Goal: Information Seeking & Learning: Learn about a topic

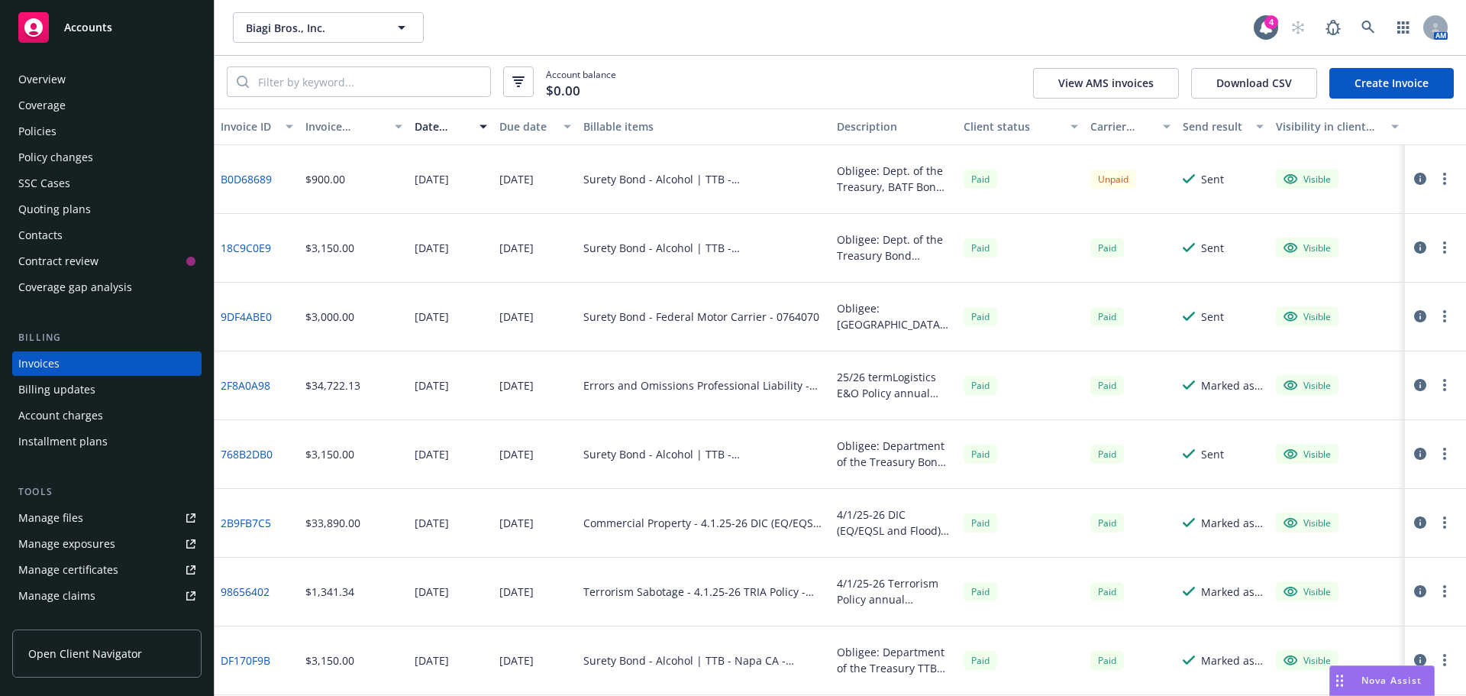
click at [66, 208] on div "Quoting plans" at bounding box center [54, 209] width 73 height 24
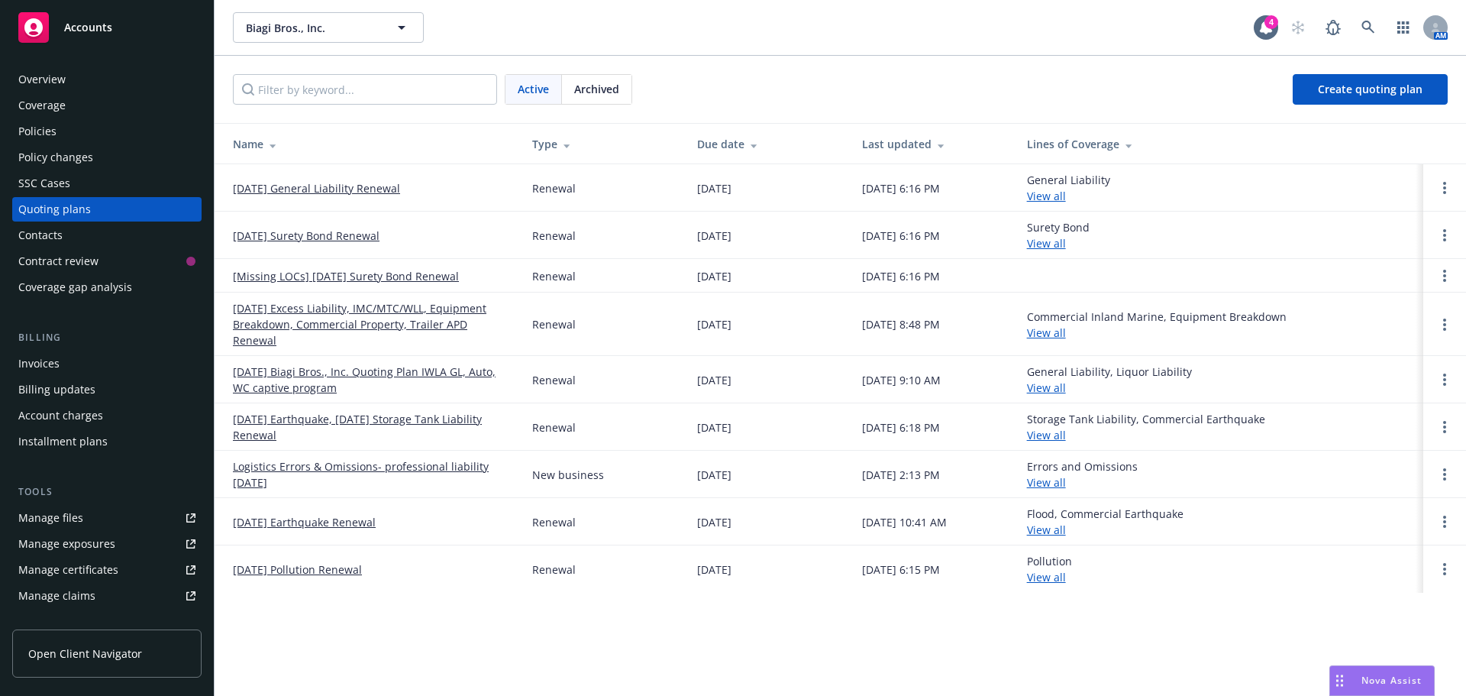
click at [418, 328] on link "[DATE] Excess Liability, IMC/MTC/WLL, Equipment Breakdown, Commercial Property,…" at bounding box center [370, 324] width 275 height 48
